Goal: Task Accomplishment & Management: Use online tool/utility

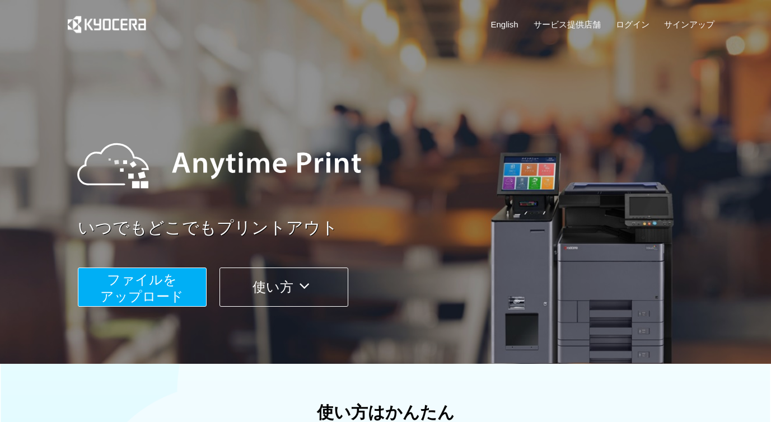
click at [153, 296] on span "ファイルを ​​アップロード" at bounding box center [141, 288] width 83 height 32
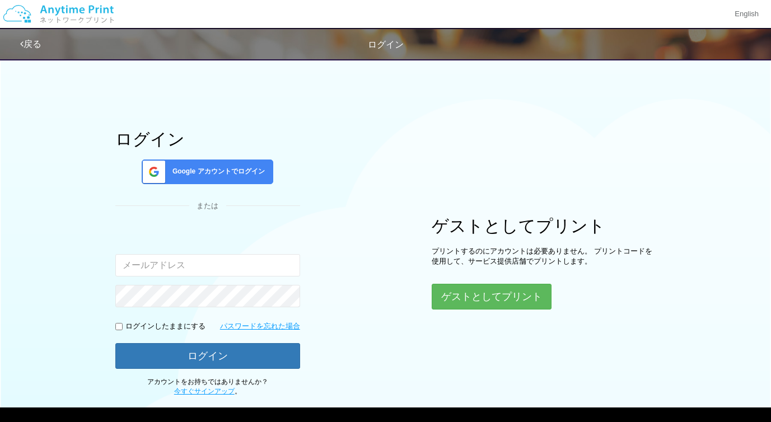
type input "[EMAIL_ADDRESS][DOMAIN_NAME]"
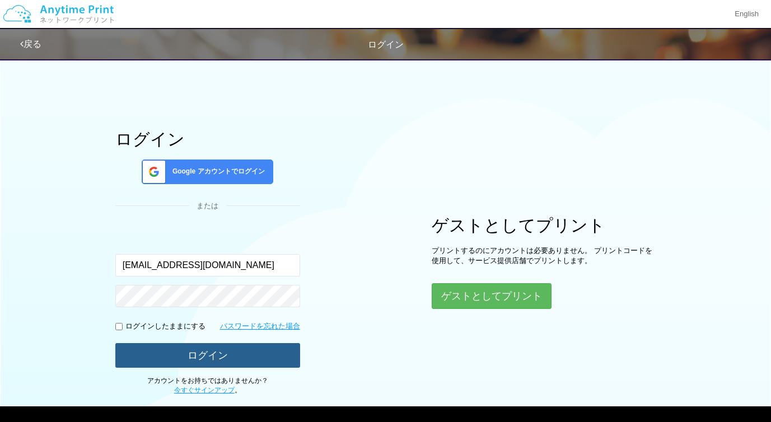
click at [253, 356] on button "ログイン" at bounding box center [207, 355] width 185 height 25
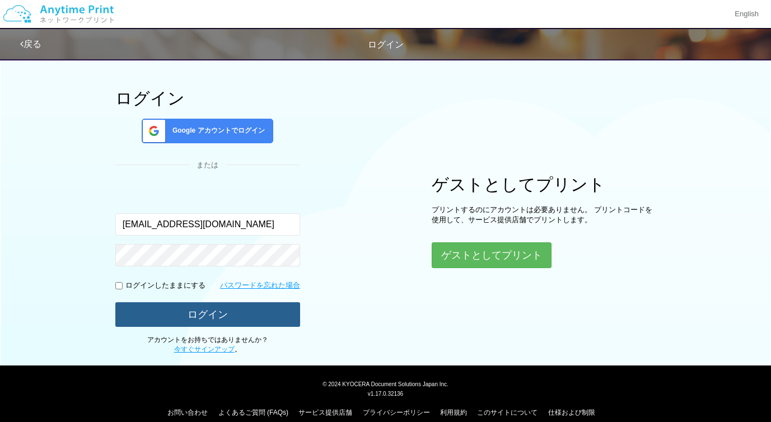
scroll to position [54, 0]
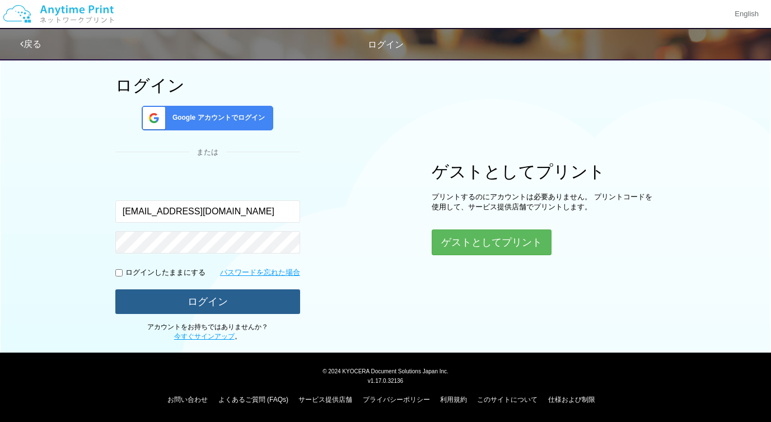
click at [241, 299] on button "ログイン" at bounding box center [207, 302] width 185 height 25
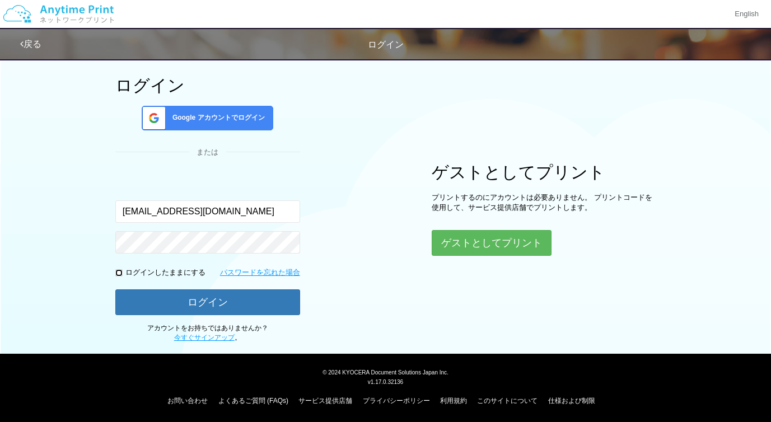
click at [116, 273] on input "checkbox" at bounding box center [118, 272] width 7 height 7
checkbox input "true"
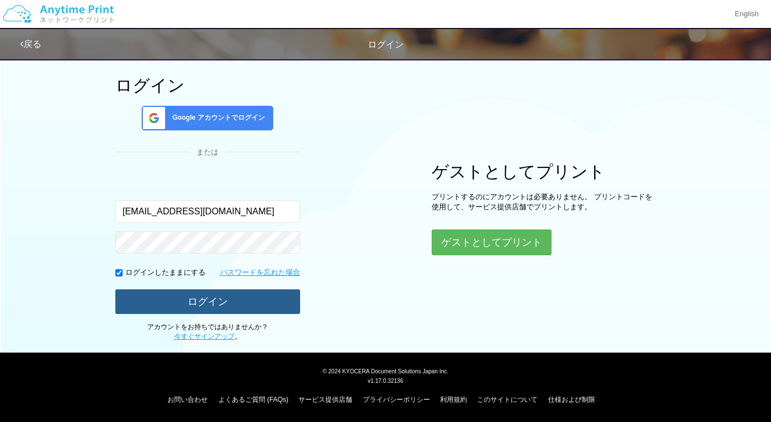
click at [161, 300] on button "ログイン" at bounding box center [207, 302] width 185 height 25
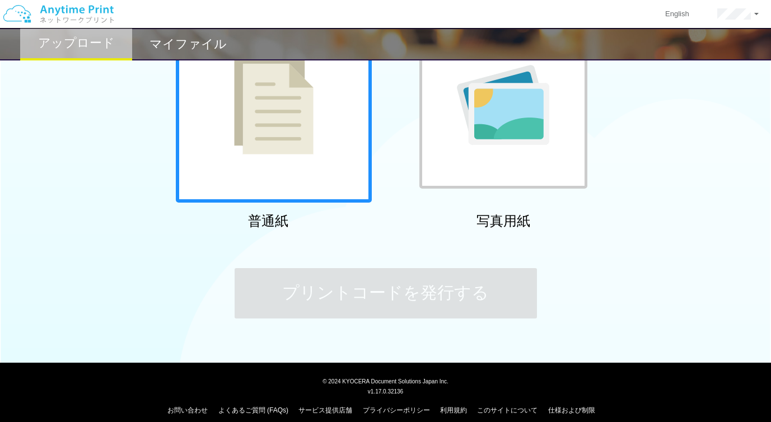
scroll to position [137, 0]
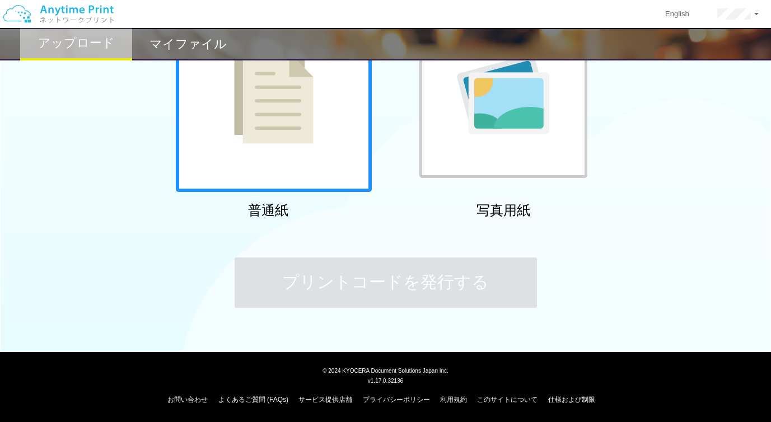
click at [260, 144] on div at bounding box center [274, 94] width 196 height 196
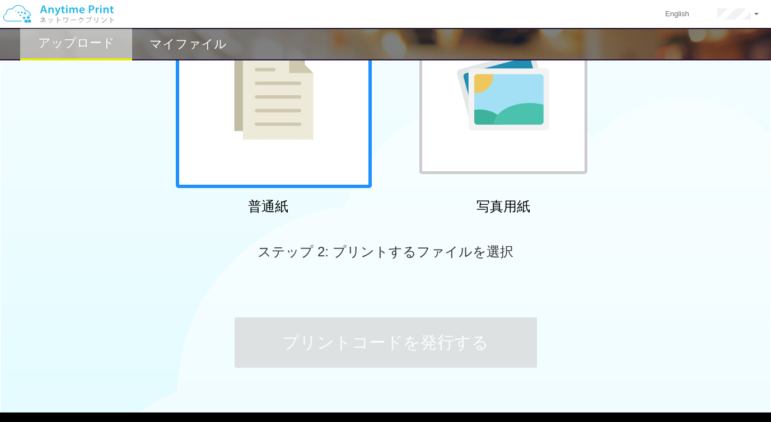
scroll to position [174, 0]
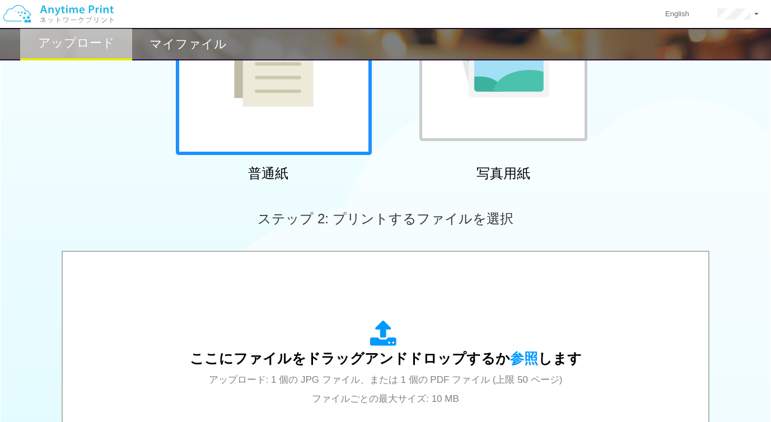
click at [203, 45] on h2 "マイファイル" at bounding box center [188, 44] width 77 height 13
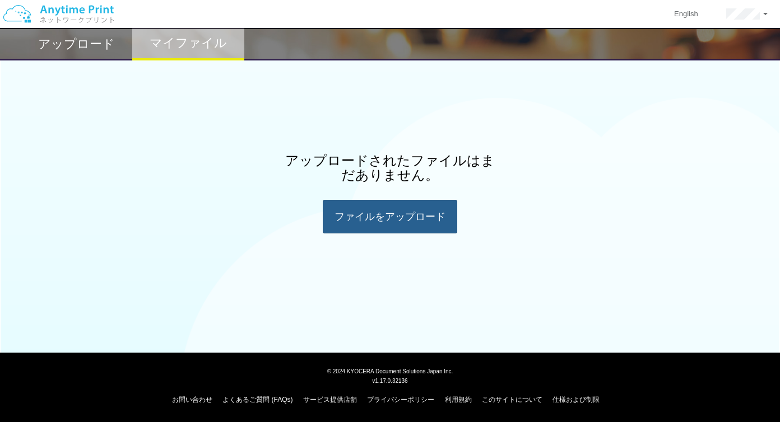
click at [403, 223] on div "ファイルを​​アップロード" at bounding box center [390, 217] width 134 height 34
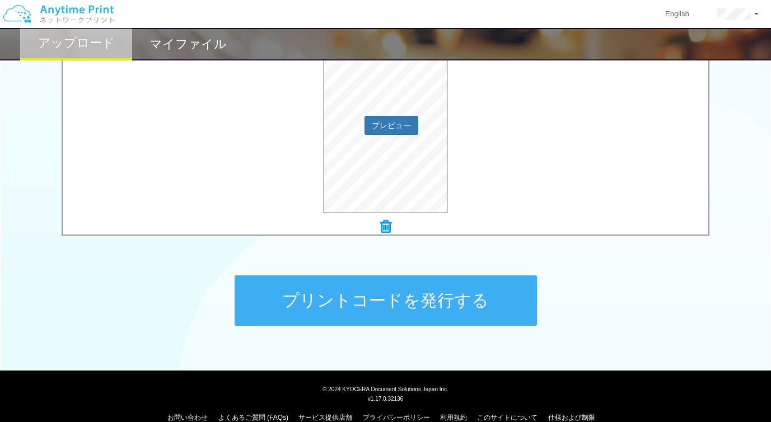
scroll to position [430, 0]
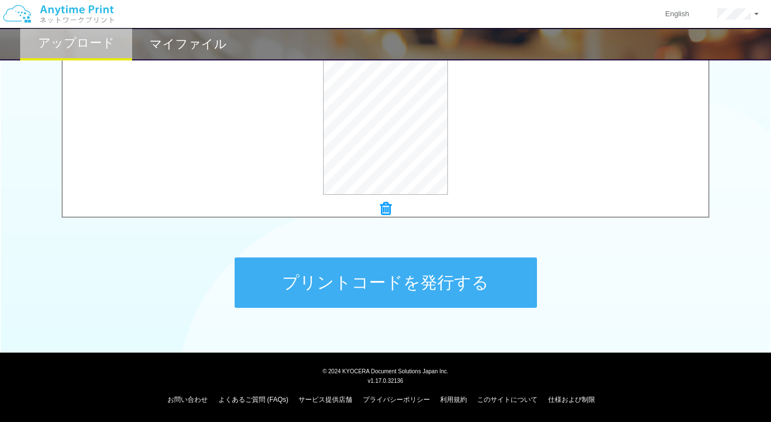
click at [466, 294] on button "プリントコードを発行する" at bounding box center [386, 283] width 302 height 50
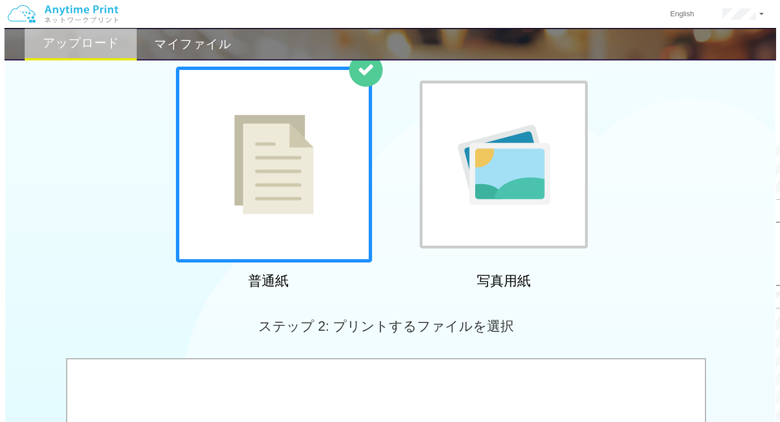
scroll to position [62, 0]
